Goal: Task Accomplishment & Management: Complete application form

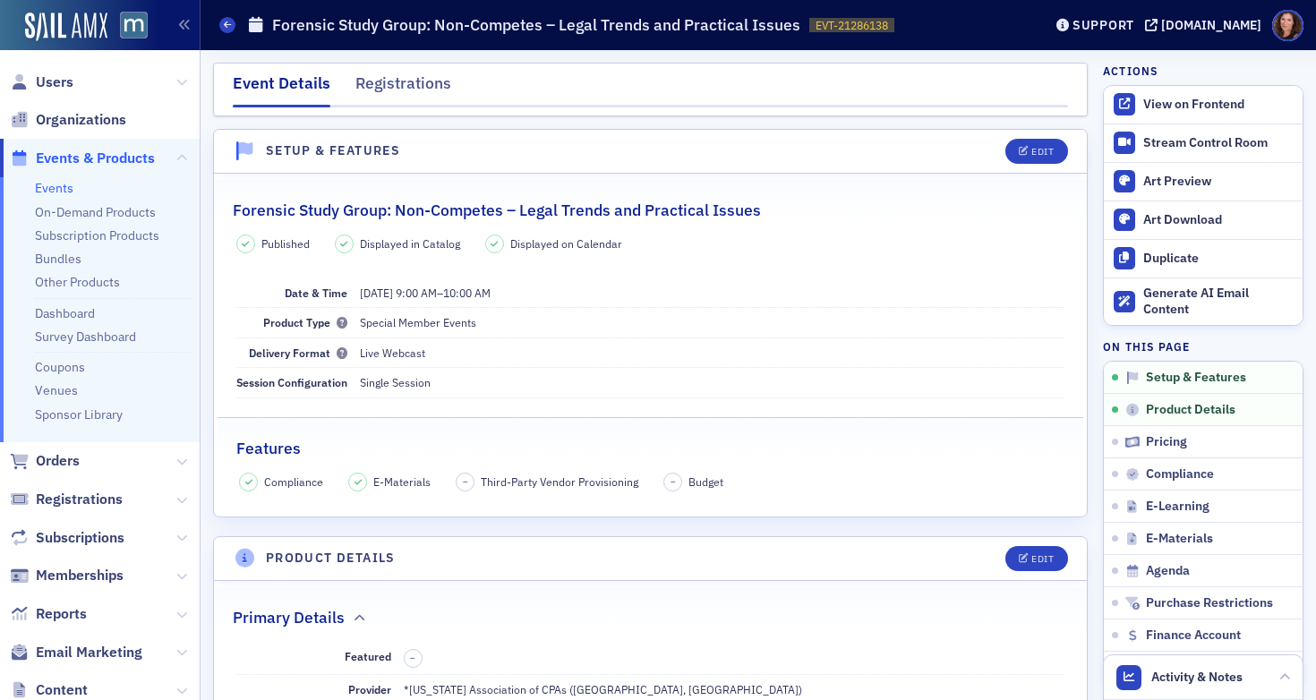
click at [44, 192] on link "Events" at bounding box center [54, 188] width 38 height 16
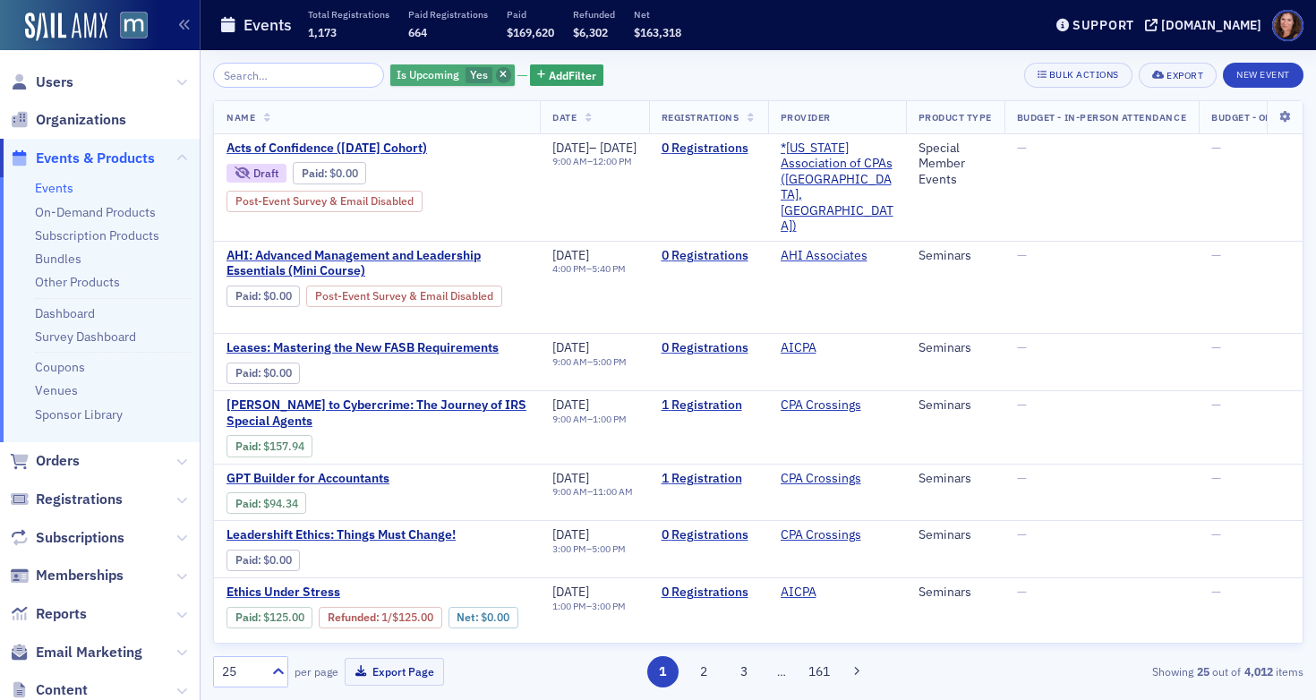
click at [496, 72] on span "button" at bounding box center [504, 75] width 16 height 16
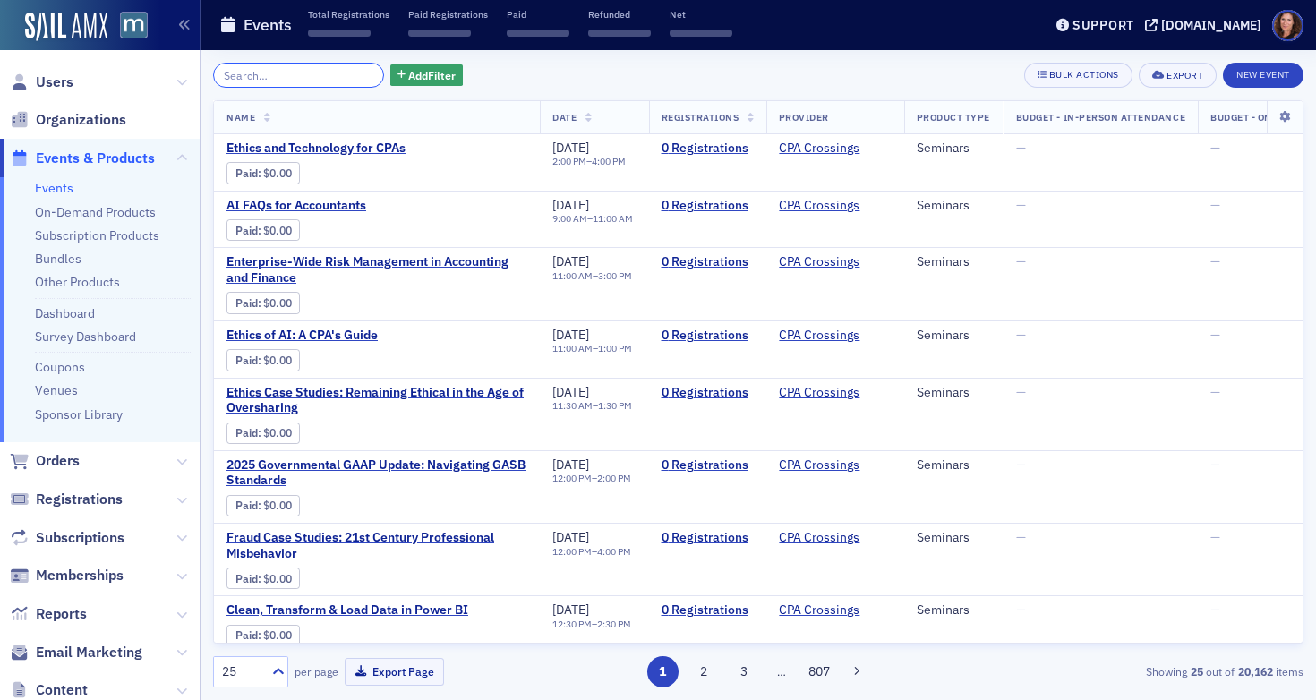
click at [278, 71] on input "search" at bounding box center [298, 75] width 171 height 25
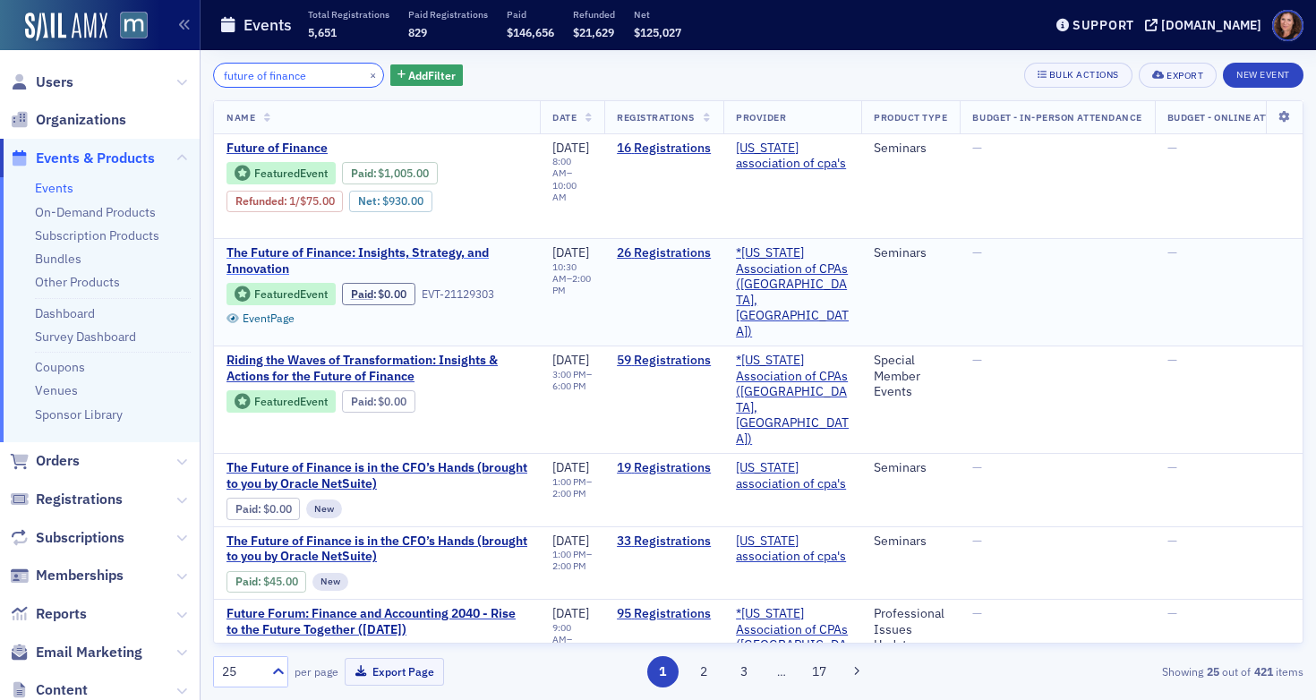
type input "future of finance"
click at [310, 248] on span "The Future of Finance: Insights, Strategy, and Innovation" at bounding box center [376, 260] width 301 height 31
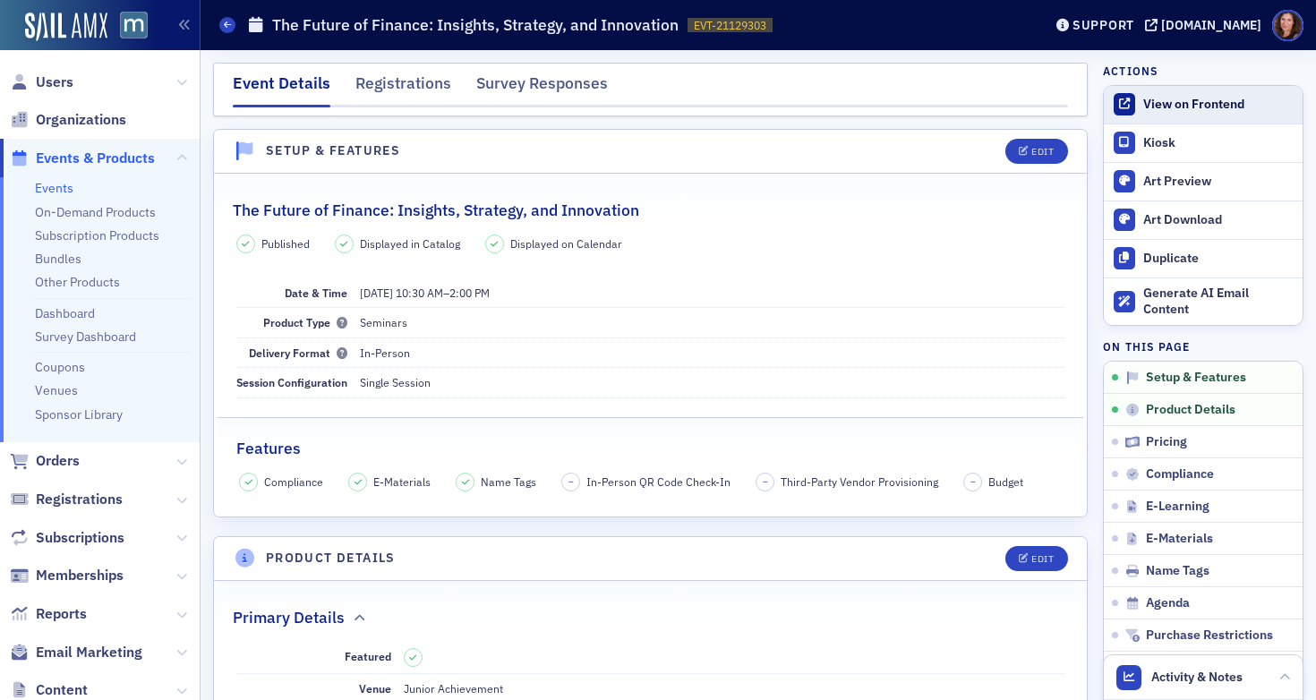
click at [1164, 104] on div "View on Frontend" at bounding box center [1218, 105] width 150 height 16
click at [1159, 94] on link "View on Frontend" at bounding box center [1203, 105] width 199 height 38
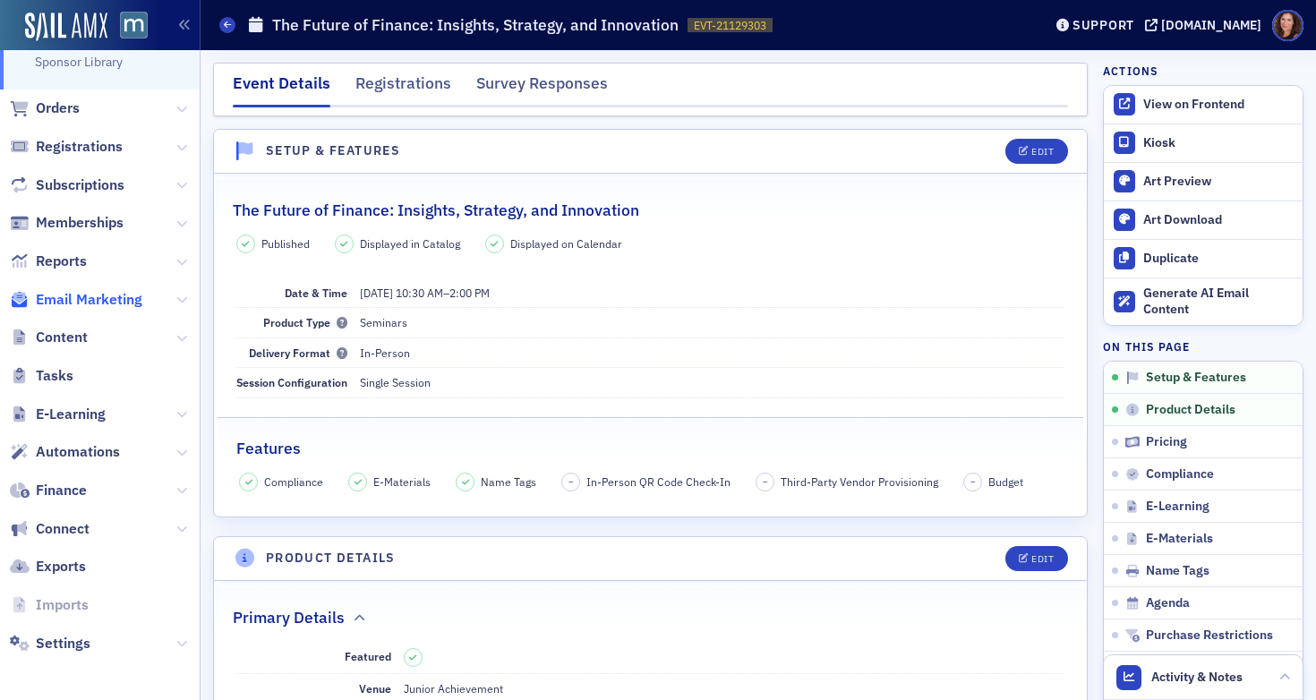
click at [63, 297] on span "Email Marketing" at bounding box center [89, 300] width 107 height 20
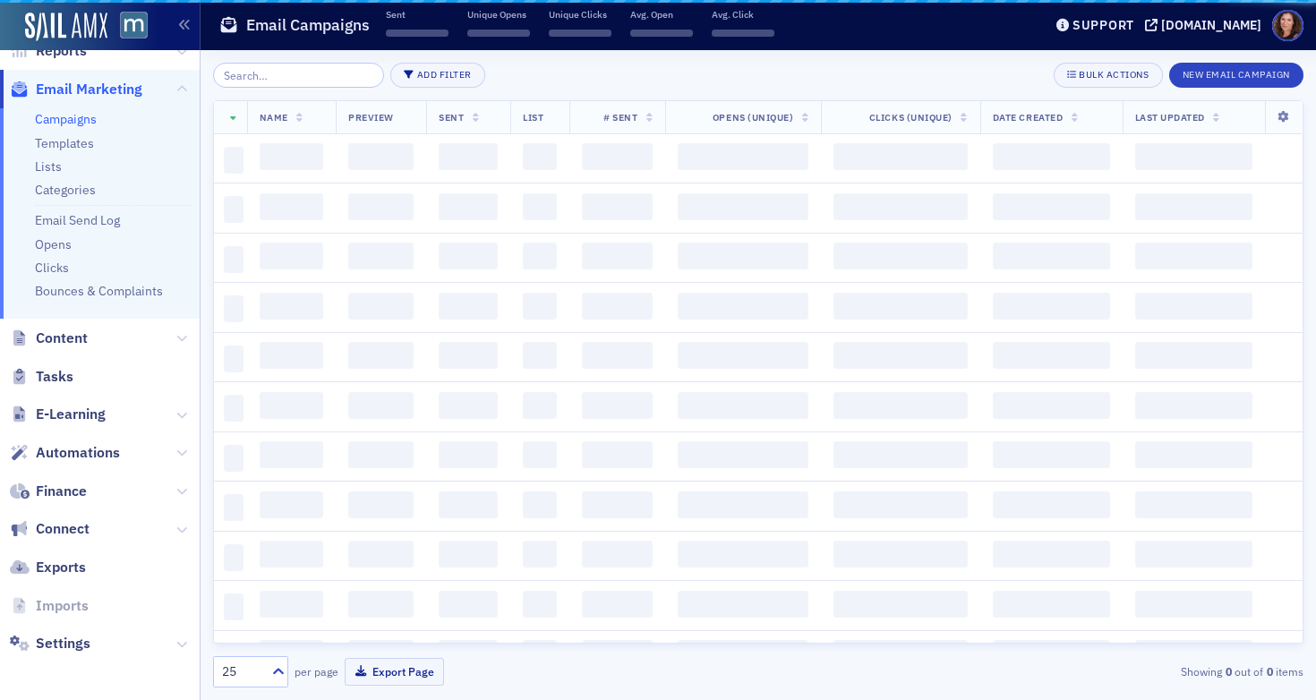
scroll to position [298, 0]
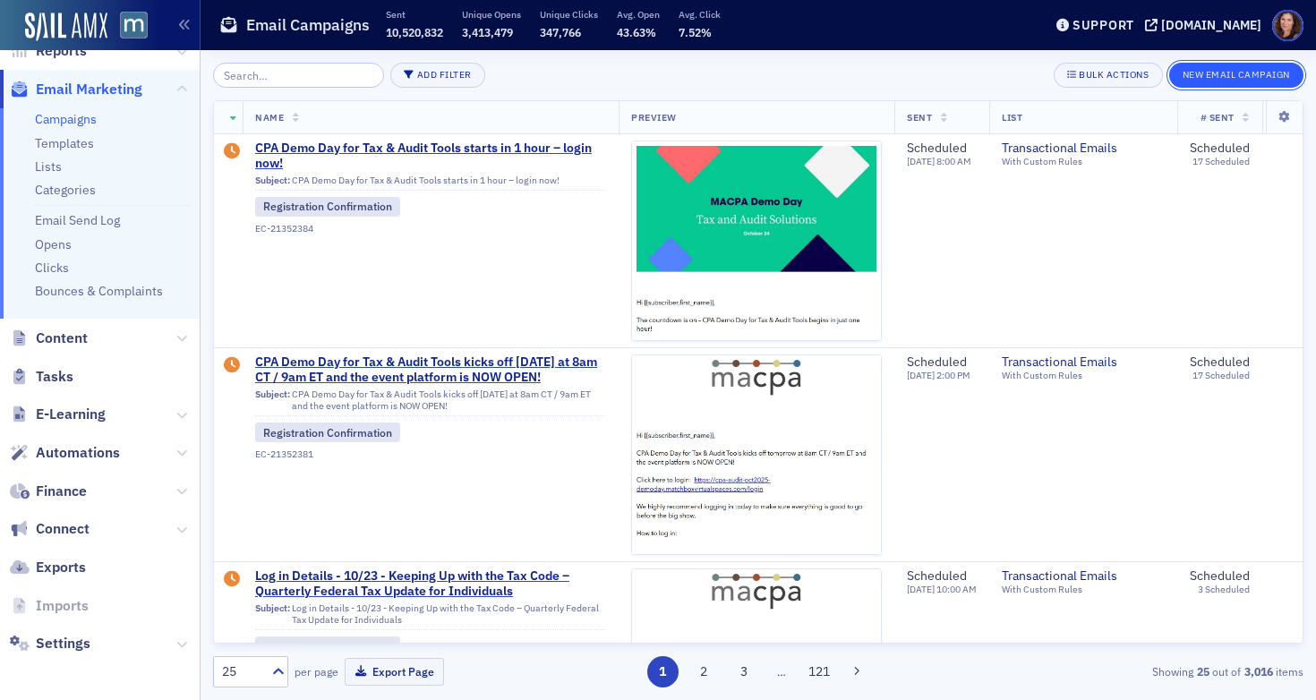
click at [1248, 81] on button "New Email Campaign" at bounding box center [1236, 75] width 134 height 25
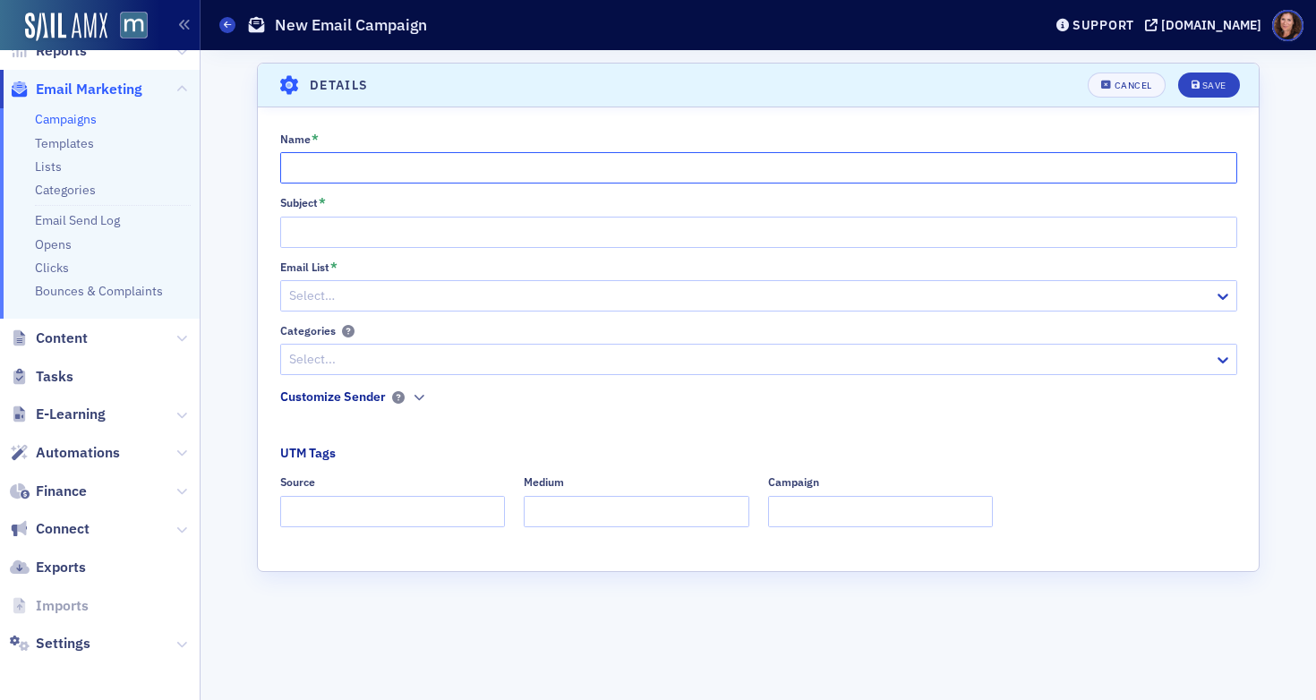
click at [453, 170] on input "Name *" at bounding box center [758, 167] width 957 height 31
click at [308, 170] on input "Futre of Finance" at bounding box center [758, 167] width 957 height 31
click at [400, 173] on input "Future of Finance" at bounding box center [758, 167] width 957 height 31
type input "Future of Finance Post Event Email"
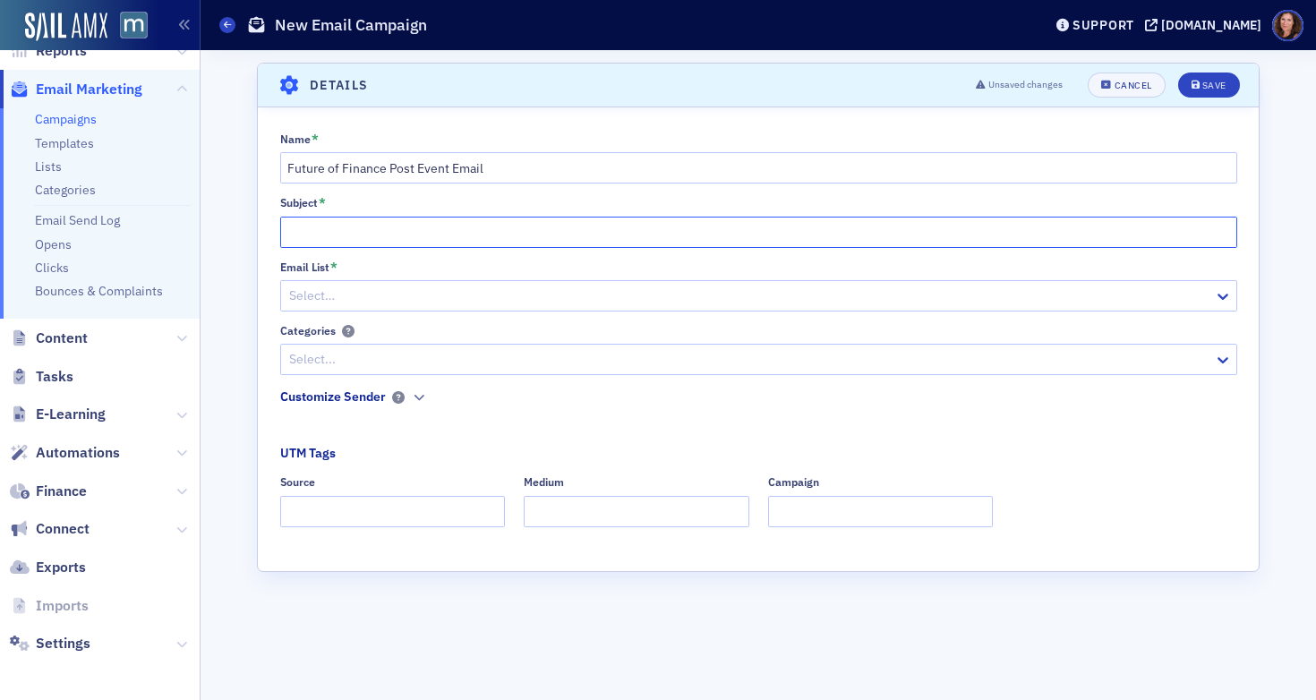
paste input "Thanks for attending The Future of Finance — materials & join us [DATE]"
click at [551, 235] on input "Thanks for attending The Future of Finance — materials & join us [DATE]" at bounding box center [758, 232] width 957 height 31
click at [612, 235] on input "Thanks for attending The Future of Finance — Materials & join us [DATE]" at bounding box center [758, 232] width 957 height 31
click at [644, 234] on input "Thanks for attending The Future of Finance — Materials & Join us [DATE]" at bounding box center [758, 232] width 957 height 31
drag, startPoint x: 695, startPoint y: 235, endPoint x: 655, endPoint y: 233, distance: 39.4
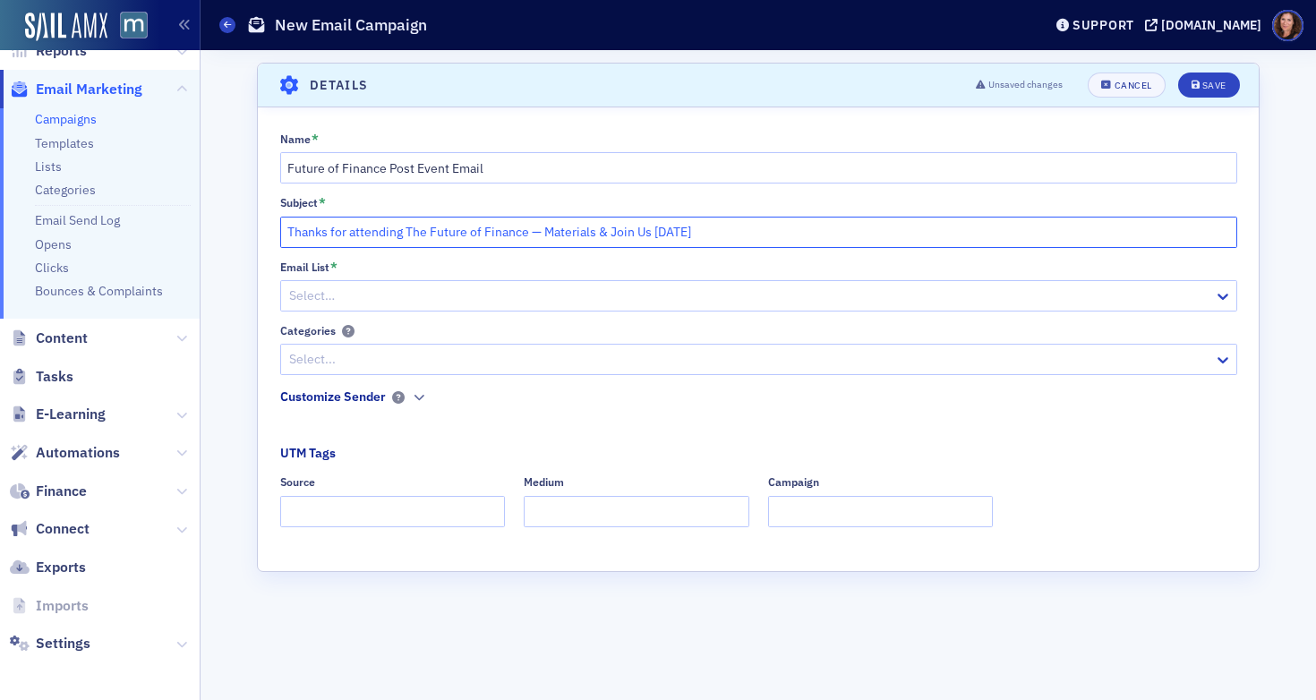
click at [655, 233] on input "Thanks for attending The Future of Finance — Materials & Join Us [DATE]" at bounding box center [758, 232] width 957 height 31
type input "Thanks for attending The Future of Finance — Materials & Join Us [DATE]"
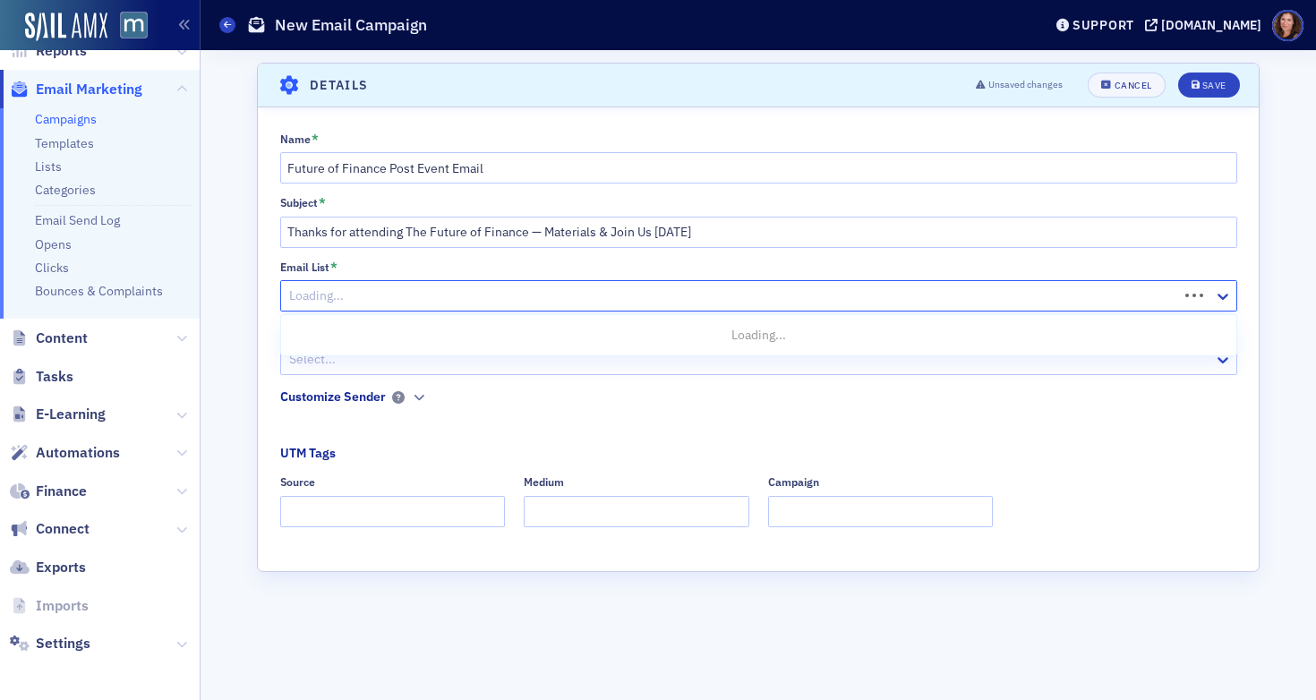
click at [548, 300] on div at bounding box center [731, 296] width 889 height 22
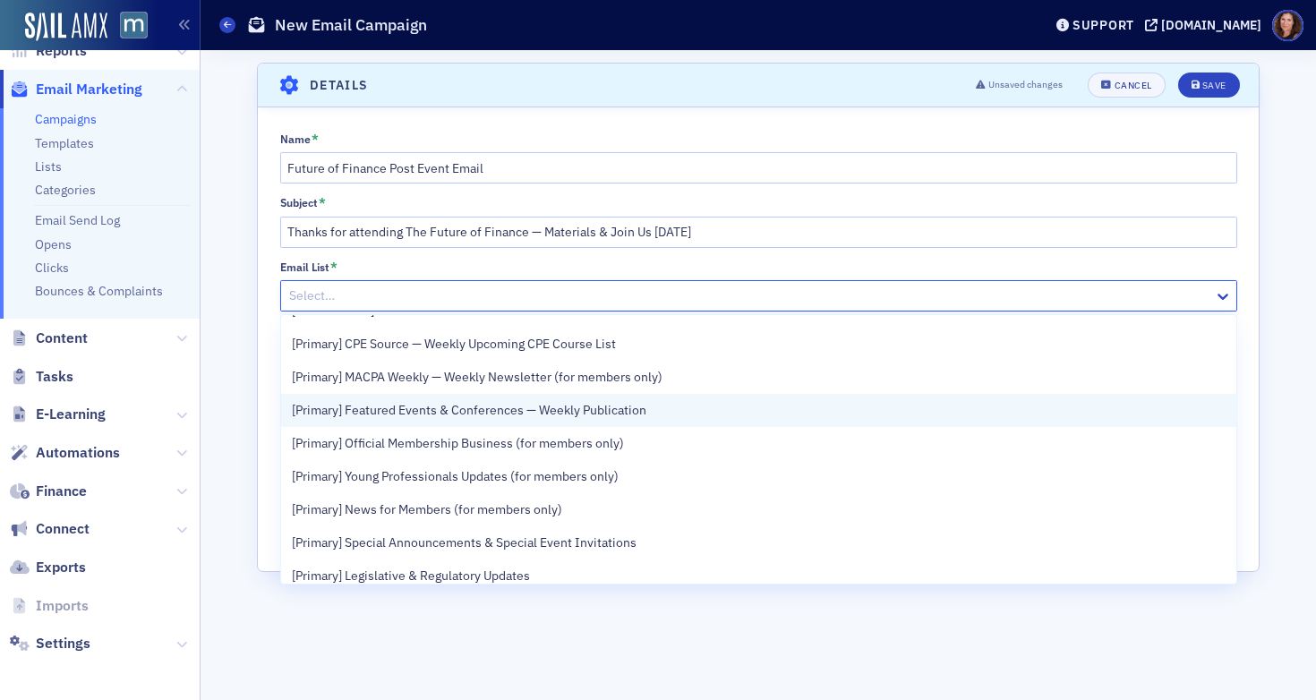
scroll to position [141, 0]
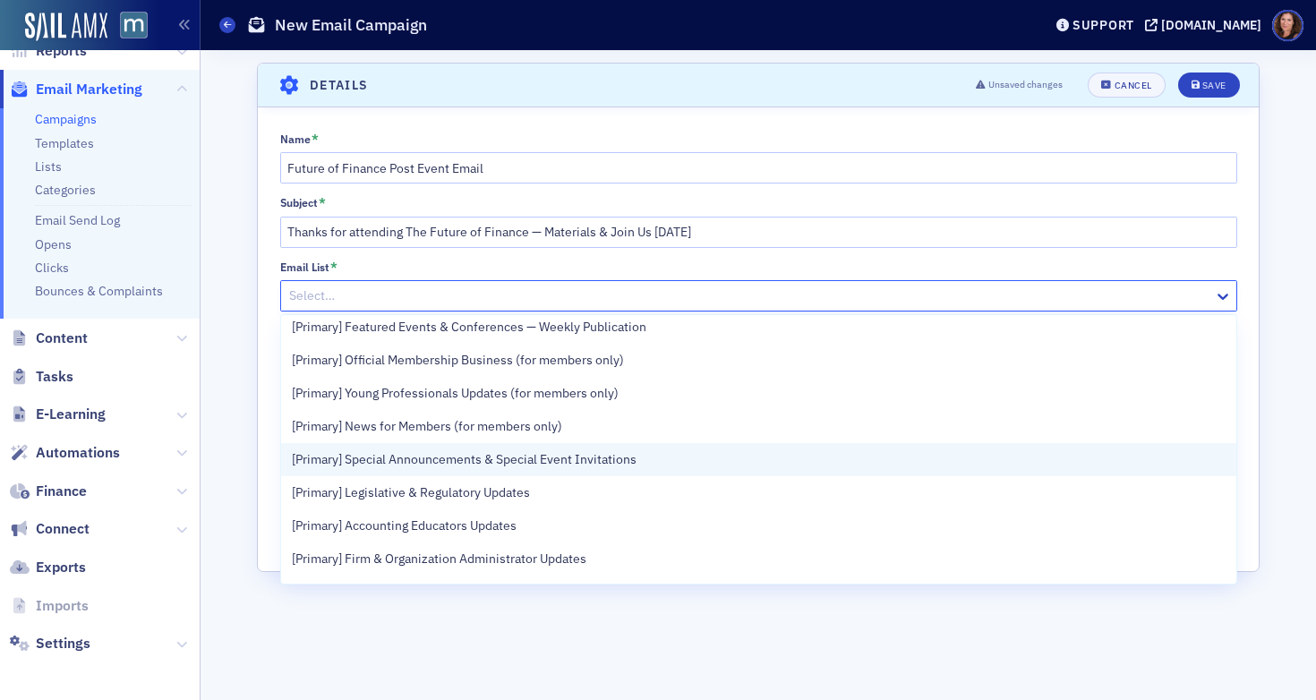
click at [551, 465] on span "[Primary] Special Announcements & Special Event Invitations" at bounding box center [464, 459] width 345 height 19
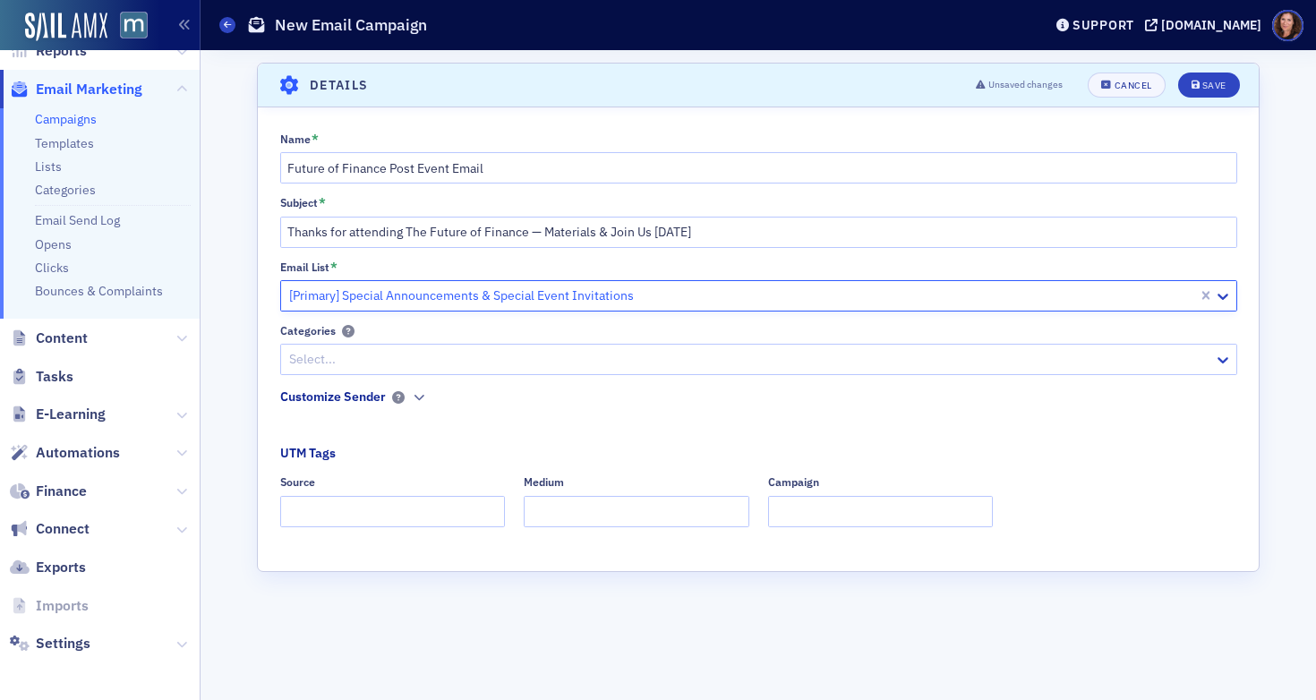
click at [491, 356] on div at bounding box center [749, 359] width 925 height 22
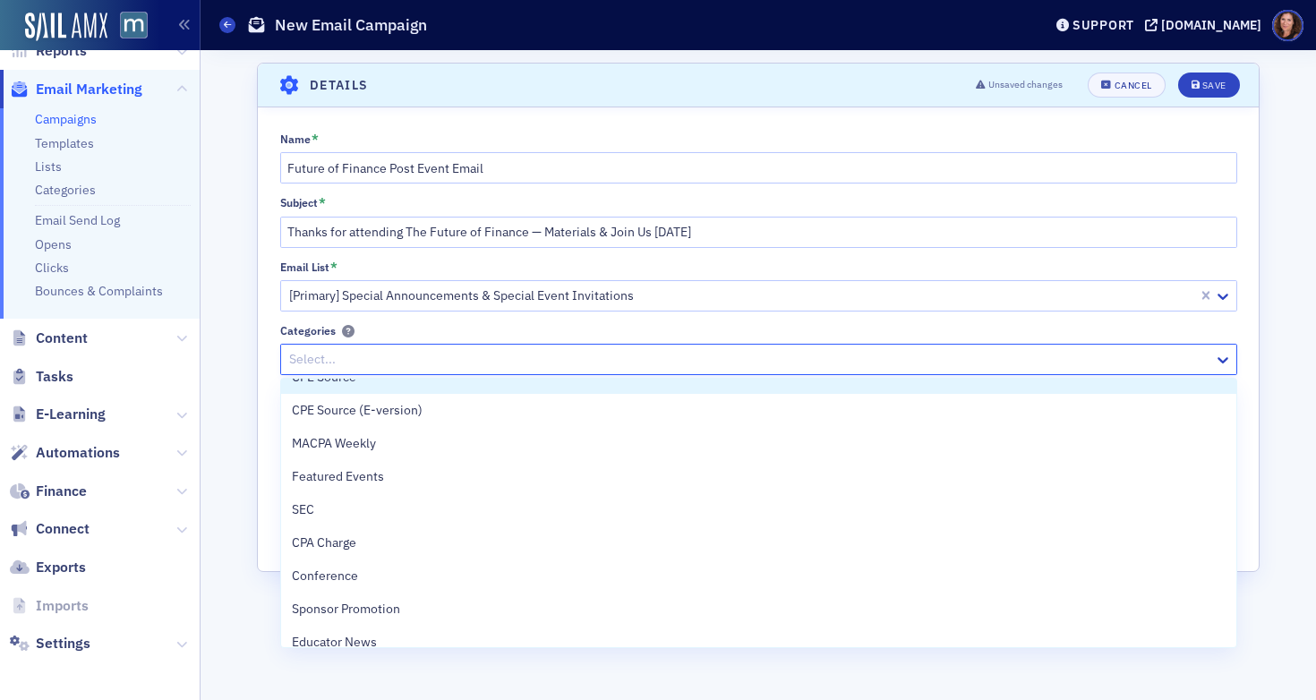
scroll to position [600, 0]
